Goal: Book appointment/travel/reservation

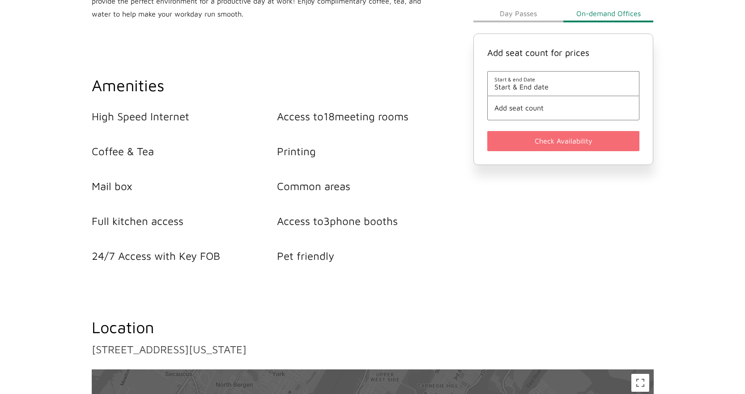
scroll to position [225, 0]
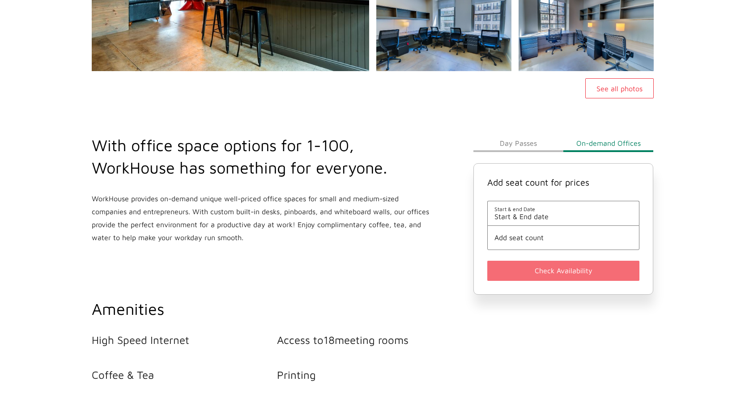
click at [532, 145] on button "Day Passes" at bounding box center [518, 143] width 90 height 18
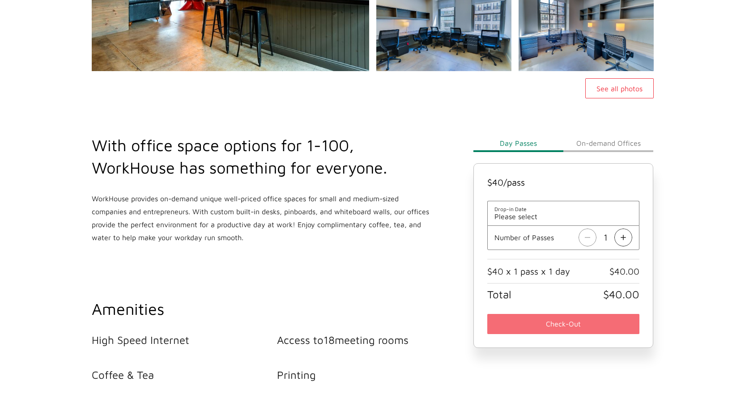
click at [643, 143] on button "On-demand Offices" at bounding box center [608, 143] width 90 height 18
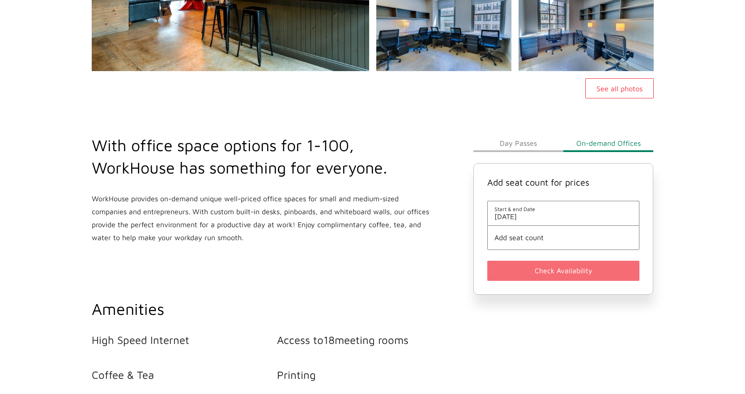
click at [548, 216] on span "[DATE]" at bounding box center [563, 216] width 138 height 8
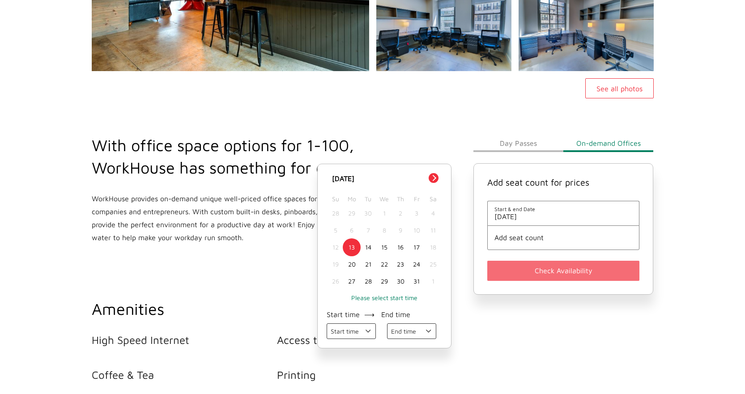
click at [349, 281] on div "27" at bounding box center [351, 281] width 16 height 17
click at [549, 237] on span "Add seat count" at bounding box center [563, 237] width 138 height 8
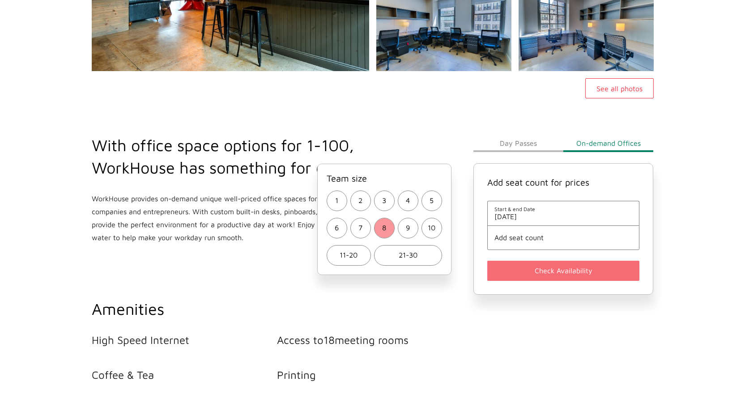
click at [389, 228] on button "8" at bounding box center [384, 228] width 21 height 21
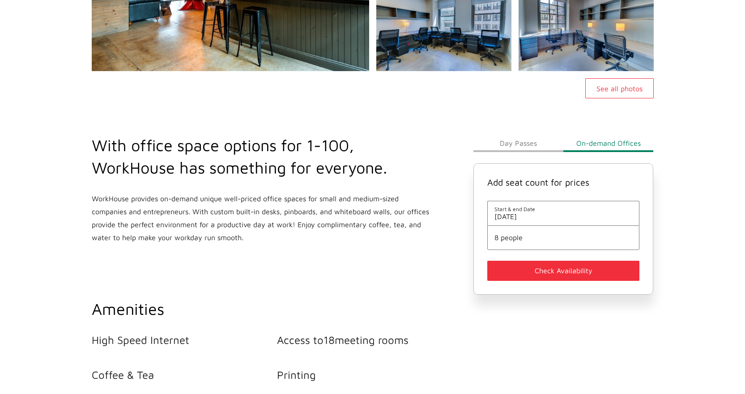
click at [536, 267] on button "Check Availability" at bounding box center [563, 271] width 153 height 20
